Goal: Task Accomplishment & Management: Complete application form

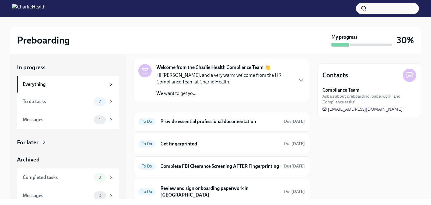
scroll to position [0, 0]
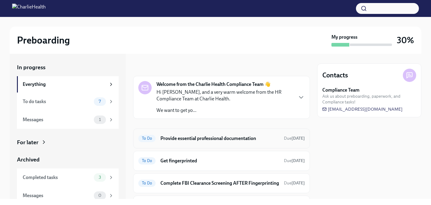
click at [179, 143] on div "To Do Provide essential professional documentation Due [DATE]" at bounding box center [221, 139] width 177 height 20
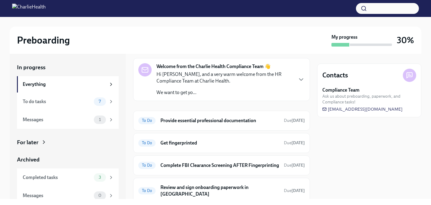
scroll to position [22, 0]
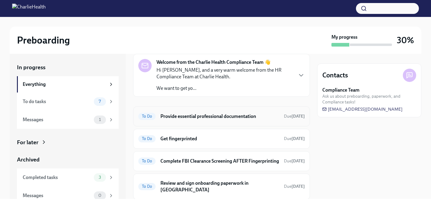
click at [164, 116] on h6 "Provide essential professional documentation" at bounding box center [219, 116] width 119 height 7
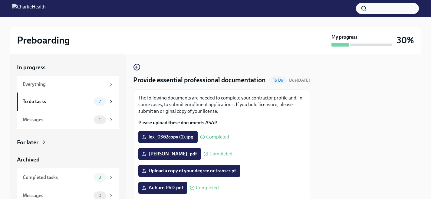
scroll to position [161, 0]
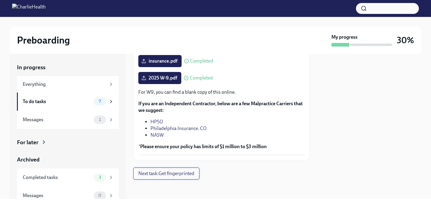
click at [165, 174] on span "Next task : Get fingerprinted" at bounding box center [166, 174] width 56 height 6
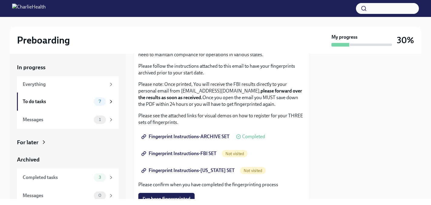
scroll to position [99, 0]
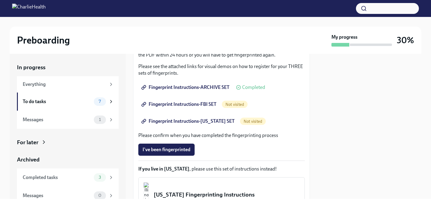
click at [179, 104] on span "Fingerprint Instructions-FBI SET" at bounding box center [180, 104] width 74 height 6
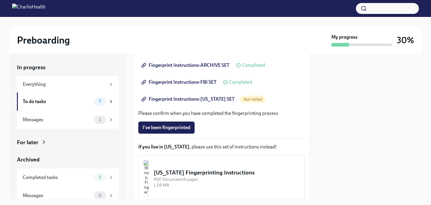
scroll to position [117, 0]
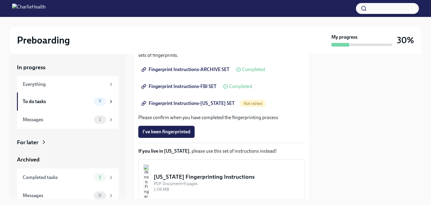
click at [208, 103] on span "Fingerprint Instructions-[US_STATE] SET" at bounding box center [189, 103] width 92 height 6
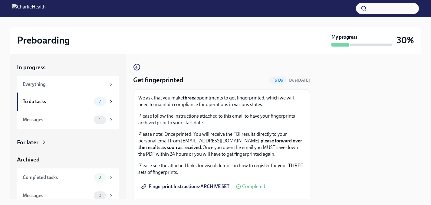
scroll to position [168, 0]
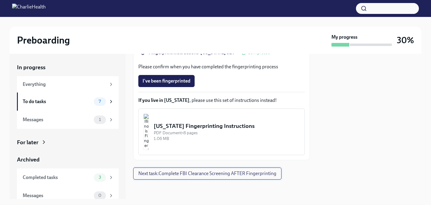
click at [170, 174] on span "Next task : Complete FBI Clearance Screening AFTER Fingerprinting" at bounding box center [207, 174] width 138 height 6
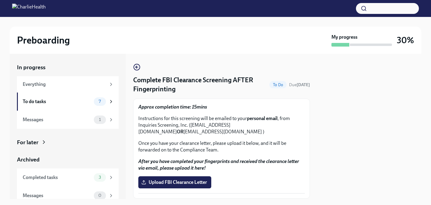
click at [132, 68] on div "In progress Everything To do tasks 7 Messages 1 For later Archived Completed ta…" at bounding box center [215, 126] width 411 height 145
click at [137, 67] on icon "button" at bounding box center [137, 67] width 2 height 0
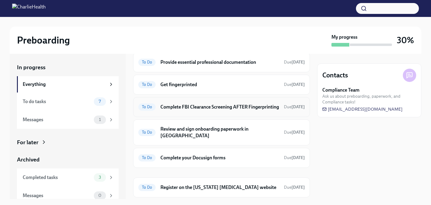
scroll to position [81, 0]
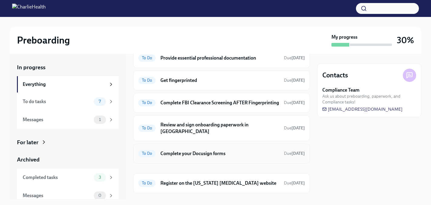
click at [173, 154] on h6 "Complete your Docusign forms" at bounding box center [219, 153] width 119 height 7
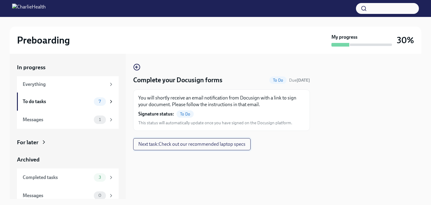
click at [173, 147] on span "Next task : Check out our recommended laptop specs" at bounding box center [191, 144] width 107 height 6
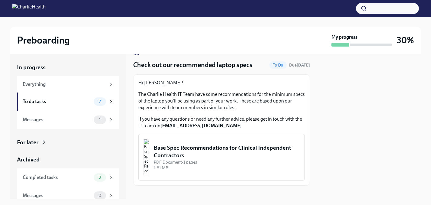
scroll to position [21, 0]
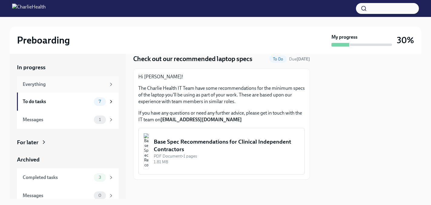
click at [39, 81] on div "Everything" at bounding box center [64, 84] width 83 height 7
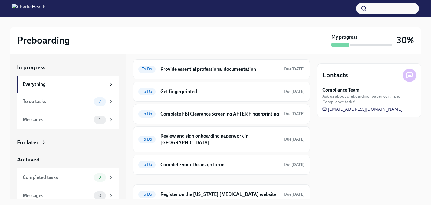
scroll to position [124, 0]
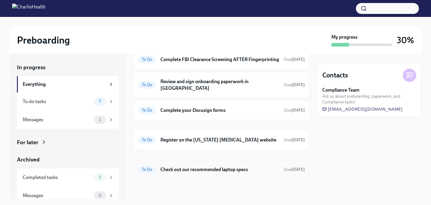
click at [154, 166] on div "To Do Check out our recommended laptop specs Due [DATE]" at bounding box center [221, 170] width 166 height 10
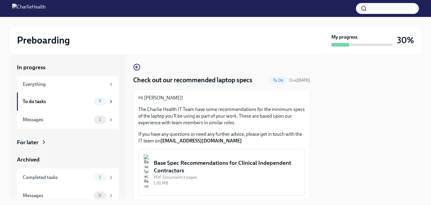
scroll to position [21, 0]
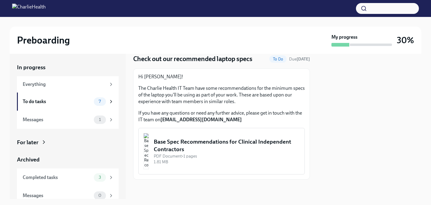
click at [187, 139] on div "Base Spec Recommendations for Clinical Independent Contractors" at bounding box center [227, 145] width 146 height 15
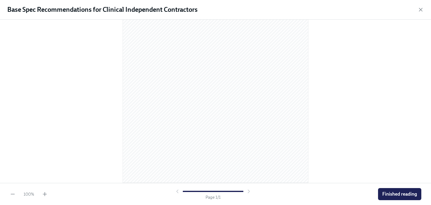
scroll to position [0, 0]
click at [411, 190] on button "Finished reading" at bounding box center [399, 194] width 43 height 12
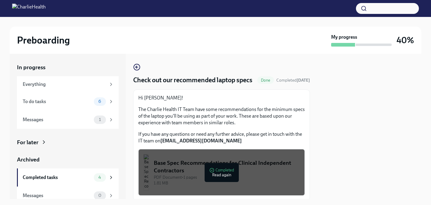
scroll to position [21, 0]
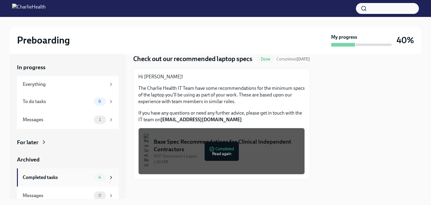
click at [70, 181] on div "Completed tasks 4" at bounding box center [68, 177] width 91 height 8
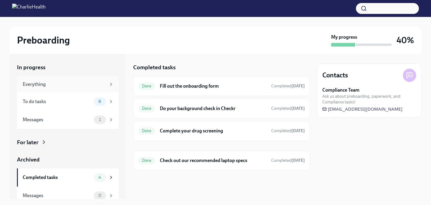
click at [34, 90] on div "Everything" at bounding box center [68, 84] width 102 height 16
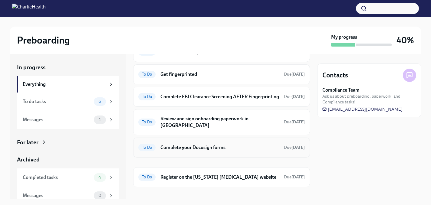
scroll to position [85, 0]
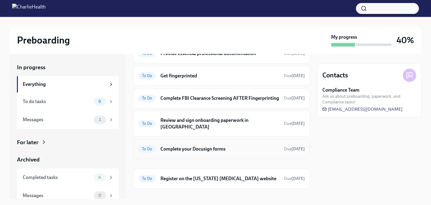
click at [172, 149] on h6 "Complete your Docusign forms" at bounding box center [219, 149] width 119 height 7
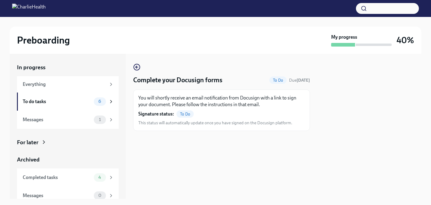
click at [176, 112] on span "To Do" at bounding box center [184, 114] width 17 height 5
click at [63, 92] on div "Everything" at bounding box center [68, 84] width 102 height 16
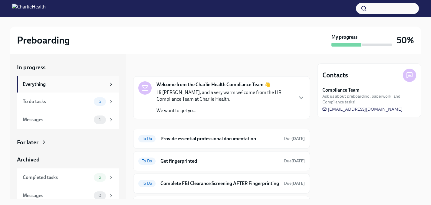
click at [68, 87] on div "Everything" at bounding box center [64, 84] width 83 height 7
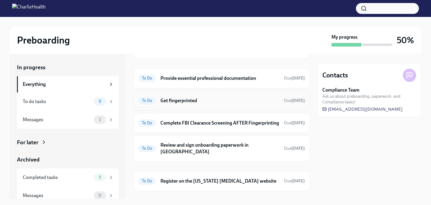
scroll to position [66, 0]
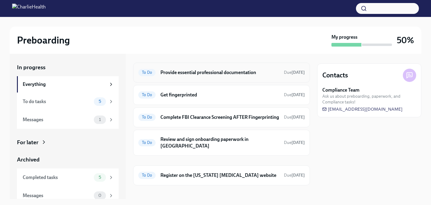
click at [179, 72] on h6 "Provide essential professional documentation" at bounding box center [219, 72] width 119 height 7
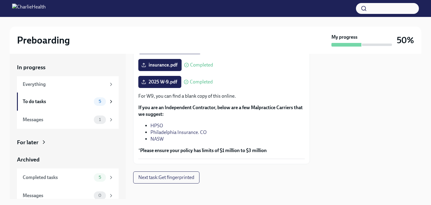
scroll to position [161, 0]
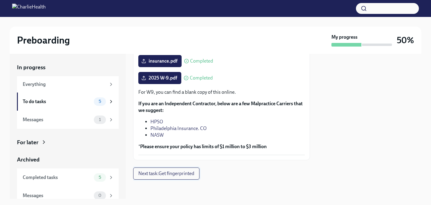
click at [165, 175] on span "Next task : Get fingerprinted" at bounding box center [166, 174] width 56 height 6
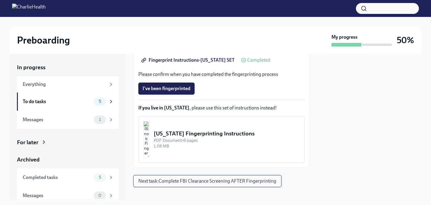
scroll to position [161, 0]
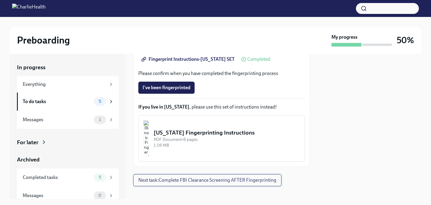
click at [164, 181] on span "Next task : Complete FBI Clearance Screening AFTER Fingerprinting" at bounding box center [207, 180] width 138 height 6
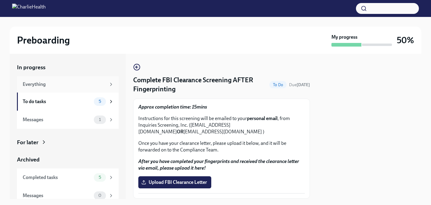
click at [50, 85] on div "Everything" at bounding box center [64, 84] width 83 height 7
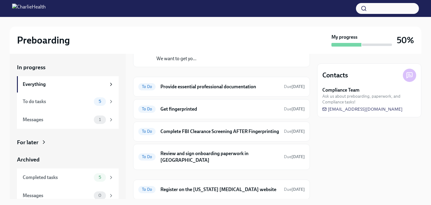
scroll to position [72, 0]
